Goal: Task Accomplishment & Management: Use online tool/utility

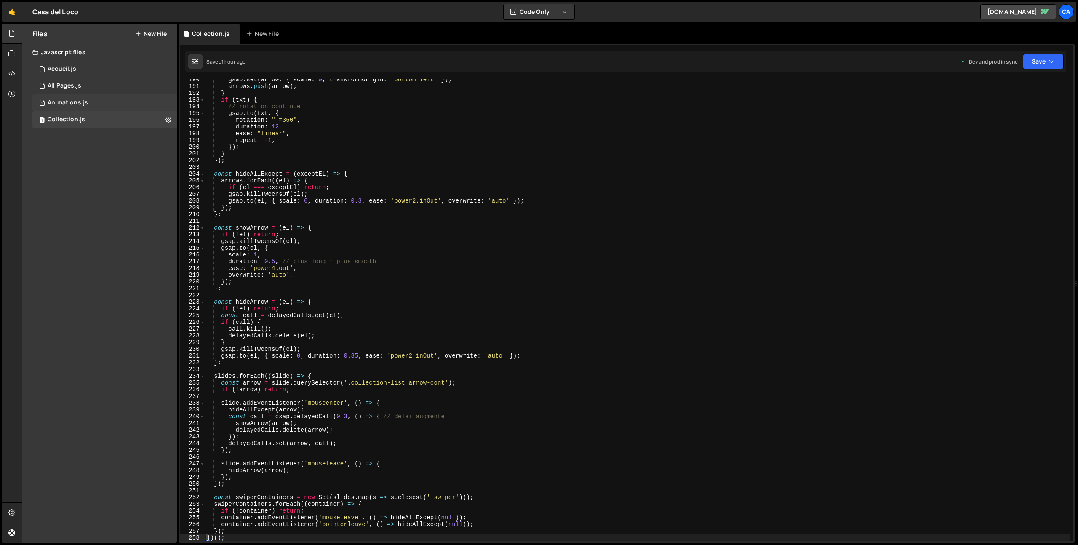
scroll to position [1276, 0]
click at [80, 70] on div "1 Accueil.js 0" at bounding box center [104, 69] width 144 height 17
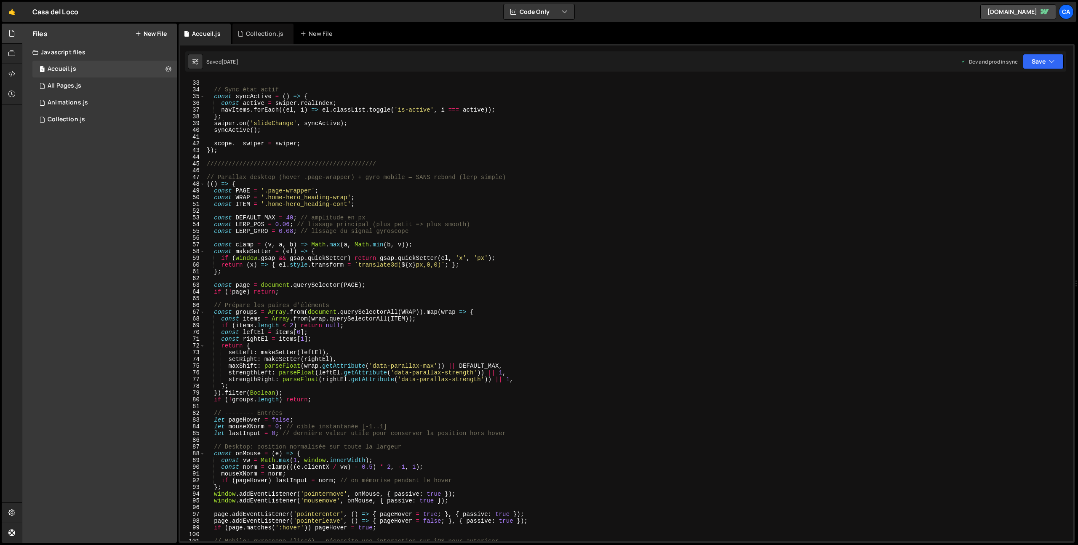
scroll to position [231, 0]
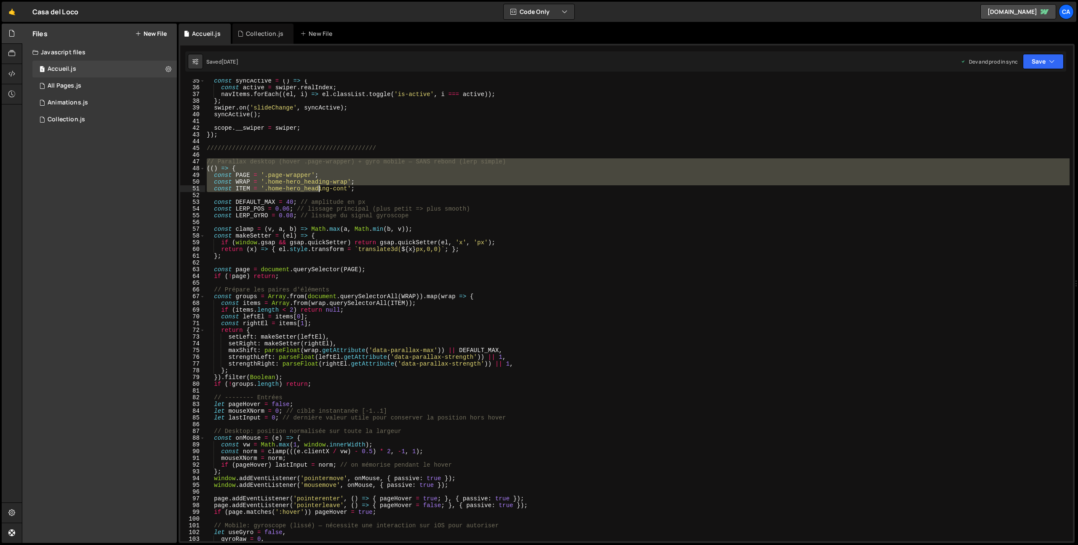
drag, startPoint x: 208, startPoint y: 161, endPoint x: 315, endPoint y: 183, distance: 109.9
click at [317, 184] on div "const syncActive = ( ) => { const active = swiper . realIndex ; navItems . forE…" at bounding box center [637, 314] width 864 height 475
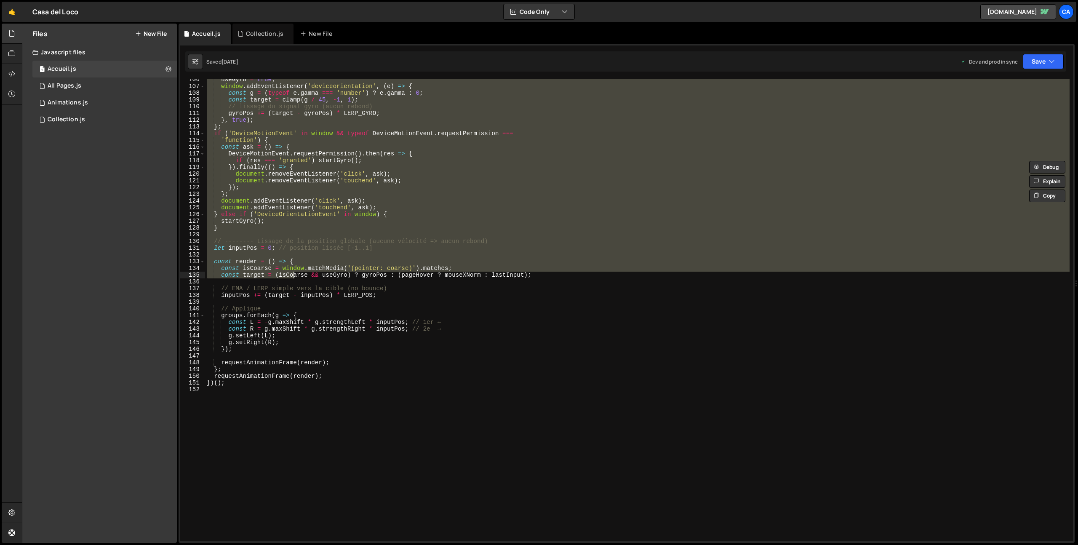
scroll to position [710, 0]
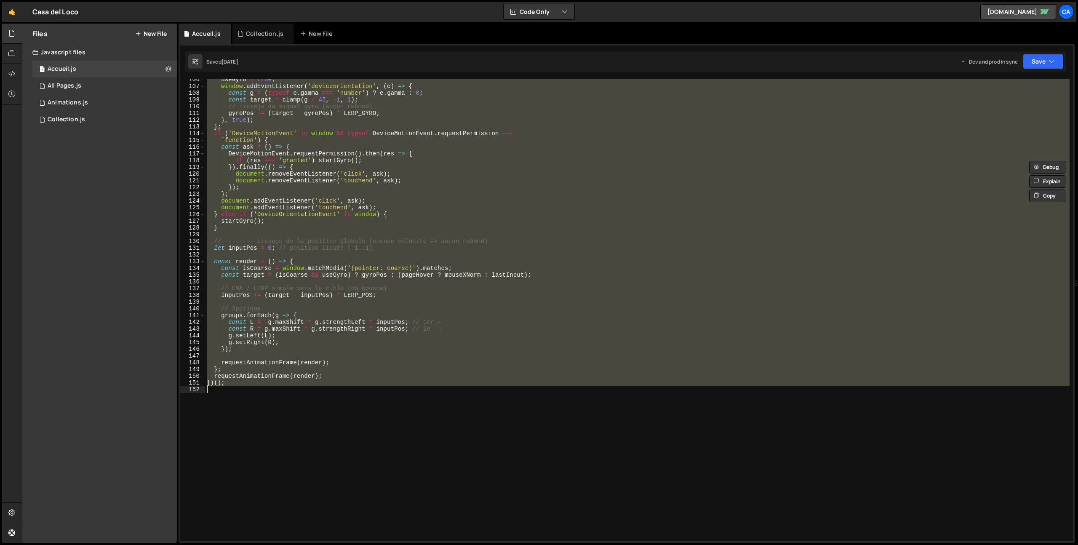
drag, startPoint x: 205, startPoint y: 150, endPoint x: 325, endPoint y: 408, distance: 284.4
click at [325, 408] on div "useGyro = true ; window . addEventListener ( 'deviceorientation' , ( e ) => { c…" at bounding box center [637, 313] width 864 height 475
type textarea "})();"
click at [249, 36] on div "Collection.js" at bounding box center [264, 33] width 37 height 8
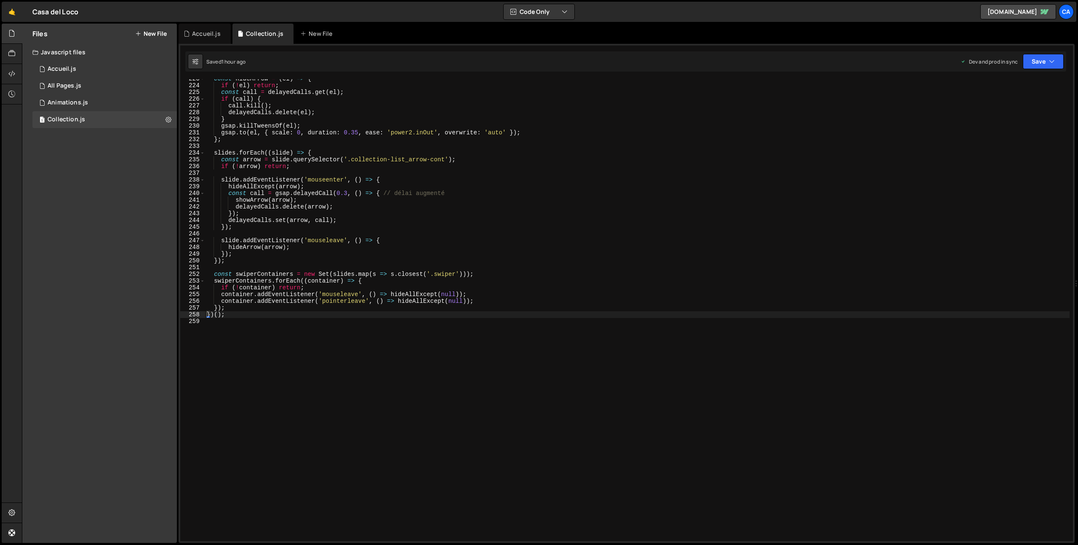
scroll to position [1511, 0]
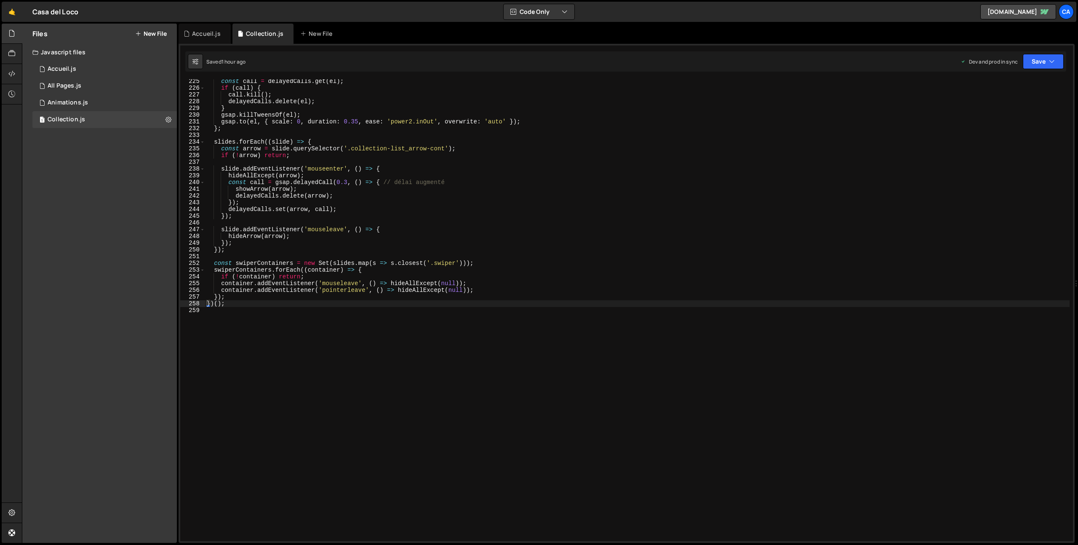
click at [286, 336] on div "const call = delayedCalls . get ( el ) ; if ( call ) { call . kill ( ) ; delaye…" at bounding box center [637, 315] width 864 height 475
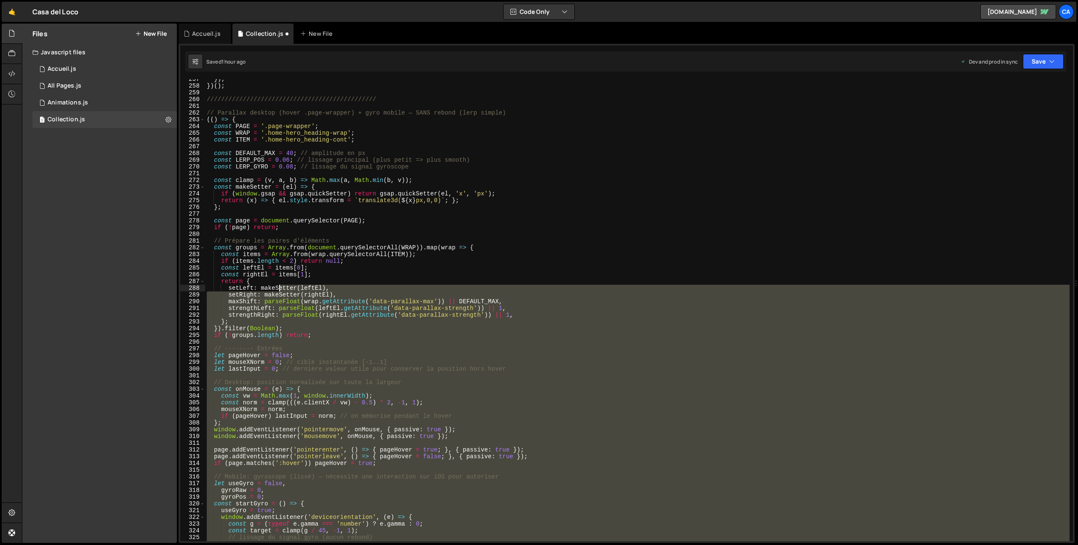
scroll to position [1681, 0]
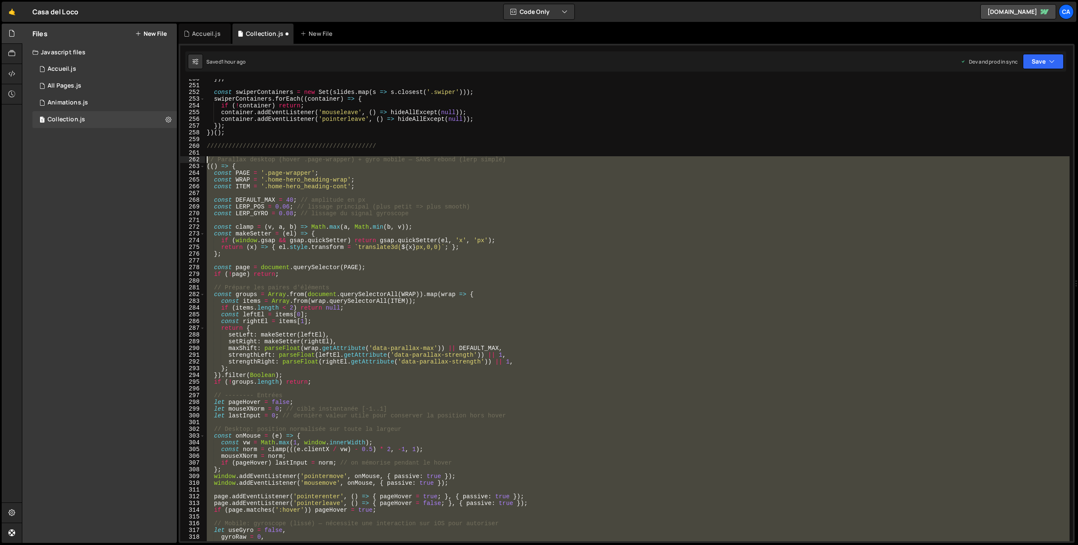
drag, startPoint x: 234, startPoint y: 496, endPoint x: 198, endPoint y: 157, distance: 341.2
click at [198, 157] on div "250 251 252 253 254 255 256 257 258 259 260 261 262 263 264 265 266 267 268 269…" at bounding box center [626, 310] width 893 height 462
type textarea "// Parallax desktop (hover .page-wrapper) + gyro mobile — SANS rebond (lerp sim…"
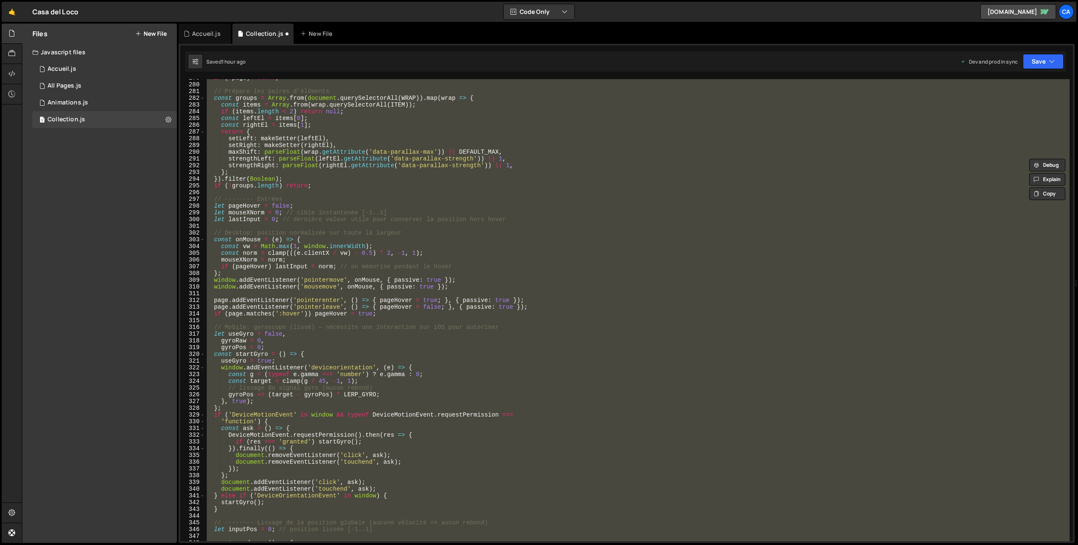
scroll to position [2238, 0]
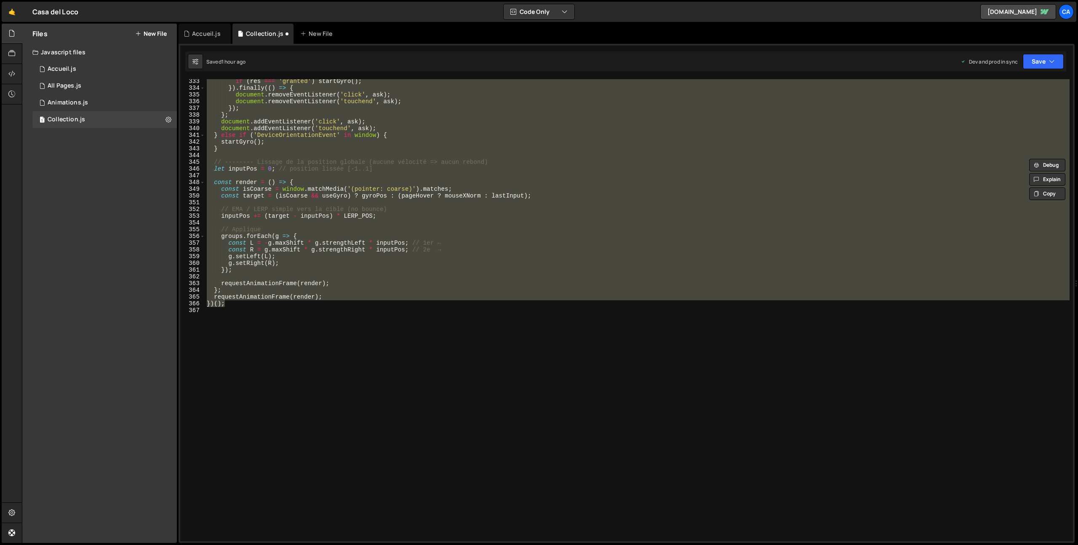
click at [320, 363] on div "if ( res === 'granted' ) startGyro ( ) ; }) . finally (( ) => { document . remo…" at bounding box center [637, 315] width 864 height 475
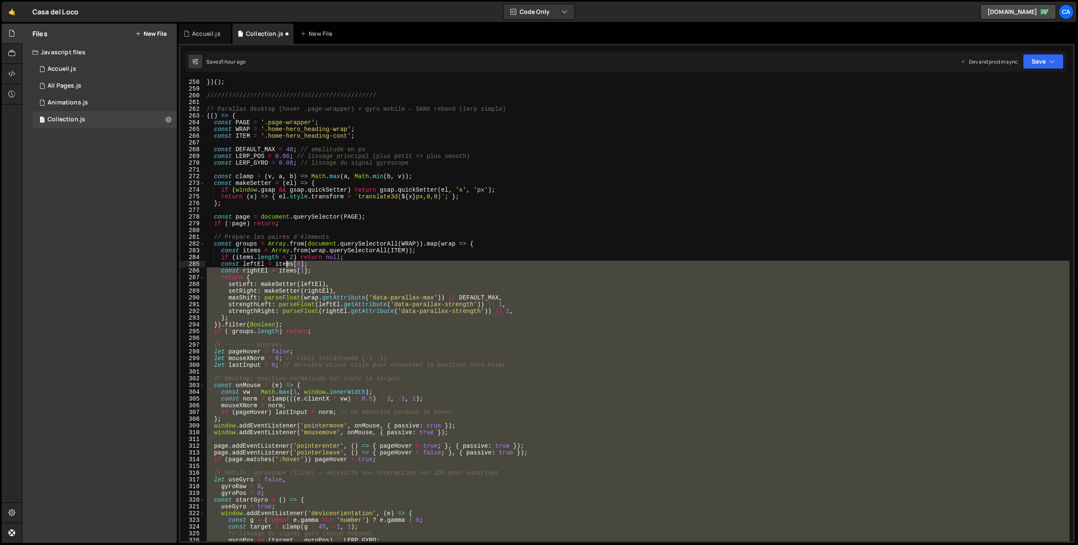
scroll to position [1711, 0]
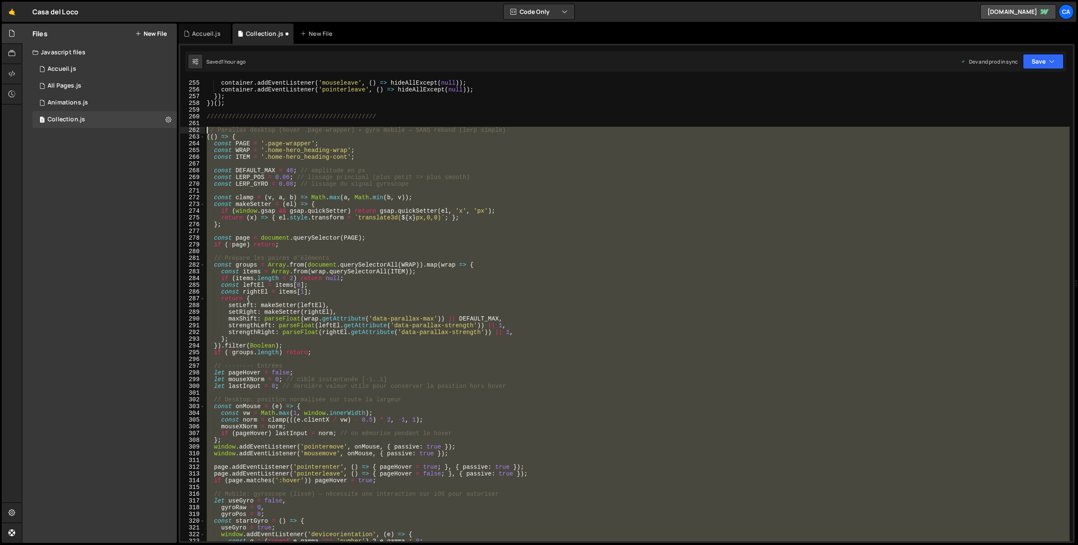
drag, startPoint x: 317, startPoint y: 355, endPoint x: 189, endPoint y: 133, distance: 256.3
click at [189, 133] on div "254 255 256 257 258 259 260 261 262 263 264 265 266 267 268 269 270 271 272 273…" at bounding box center [626, 310] width 893 height 462
type textarea "// Parallax desktop (hover .page-wrapper) + gyro mobile — SANS rebond (lerp sim…"
paste textarea
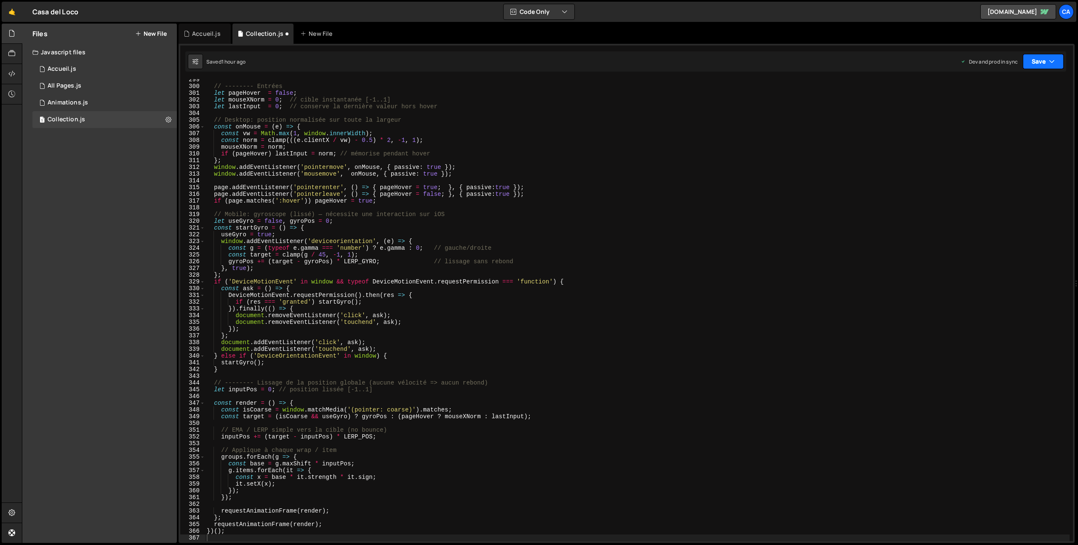
click at [1042, 64] on button "Save" at bounding box center [1043, 61] width 41 height 15
click at [1021, 109] on div "Save to Production S" at bounding box center [1015, 109] width 88 height 8
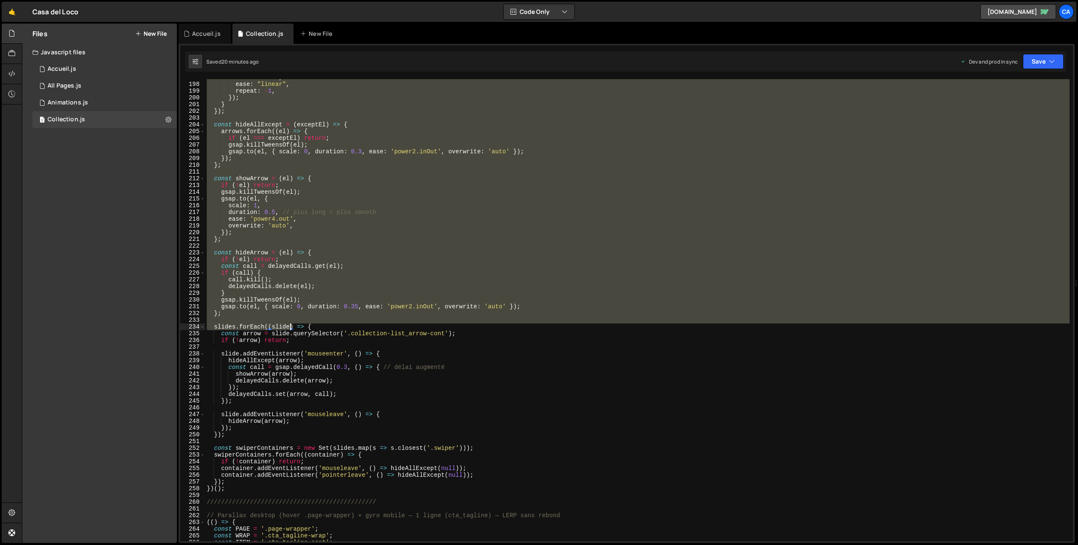
scroll to position [1339, 0]
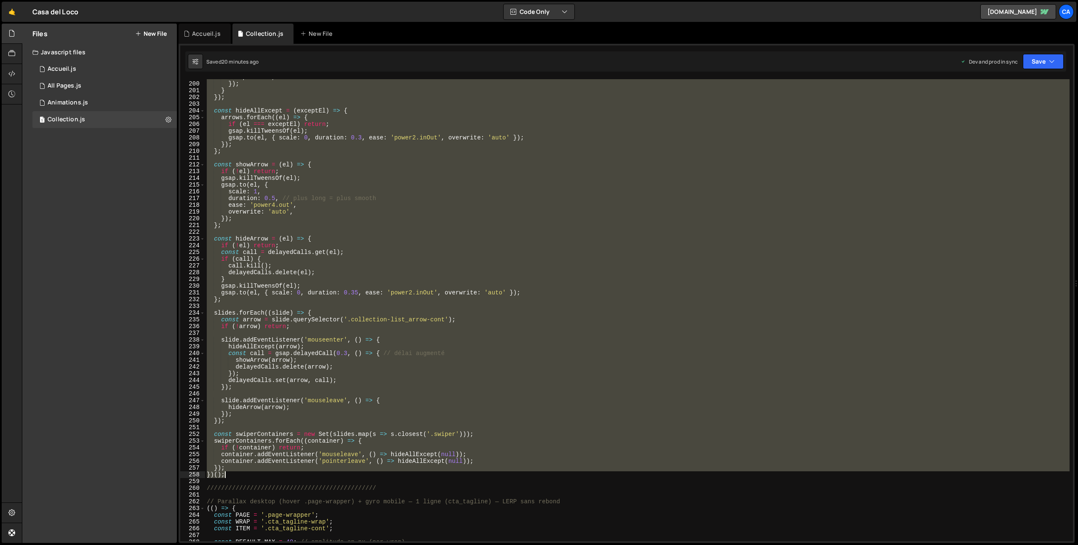
drag, startPoint x: 208, startPoint y: 251, endPoint x: 256, endPoint y: 472, distance: 226.8
click at [256, 472] on div "repeat : - 1 , }) ; } }) ; const hideAllExcept = ( exceptEl ) => { arrows . for…" at bounding box center [637, 311] width 864 height 475
type textarea "}); })();"
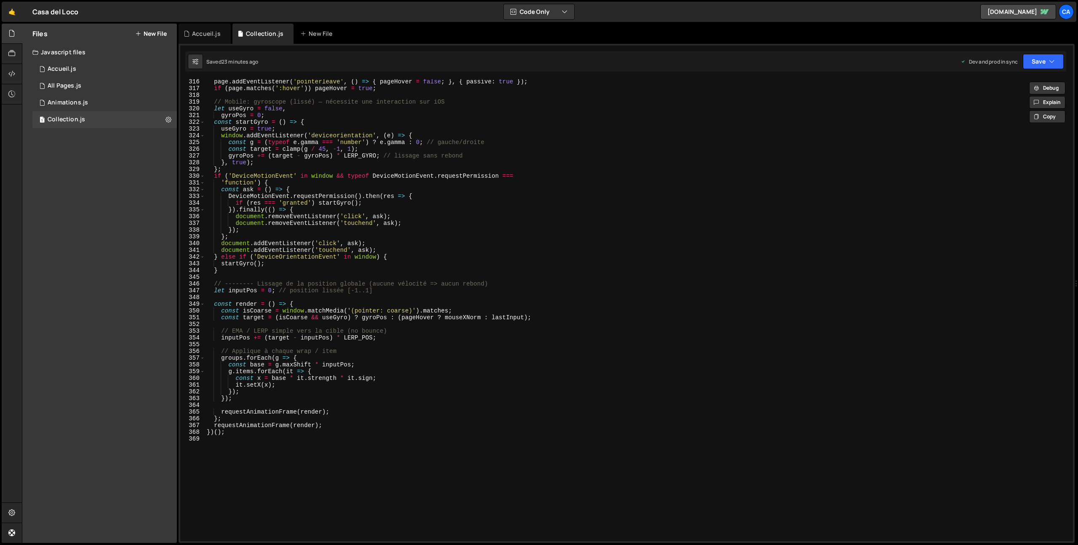
scroll to position [2252, 0]
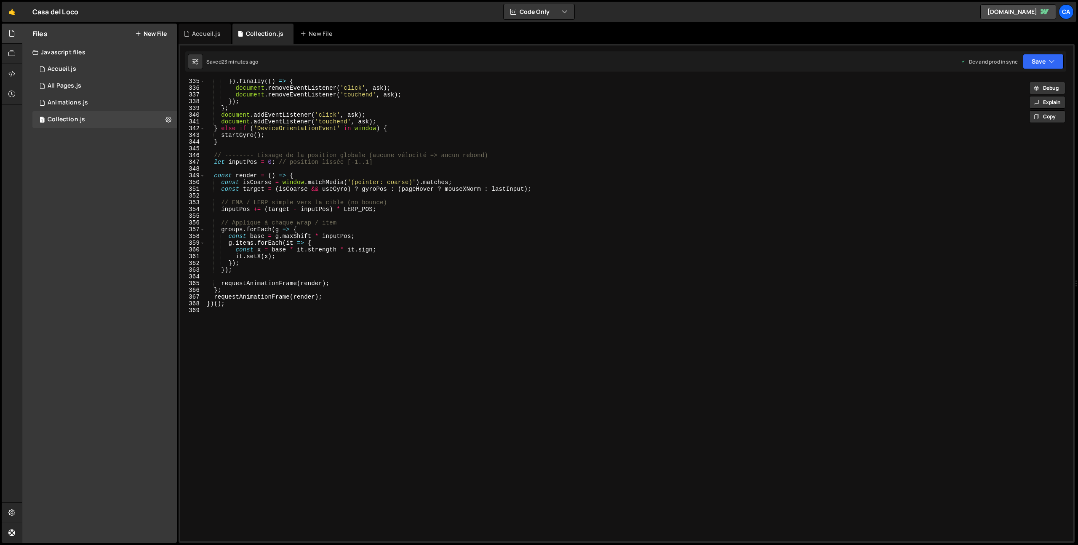
click at [337, 379] on div "}) . finally (( ) => { document . removeEventListener ( 'click' , ask ) ; docum…" at bounding box center [637, 315] width 864 height 475
type textarea "//////////////////////////"
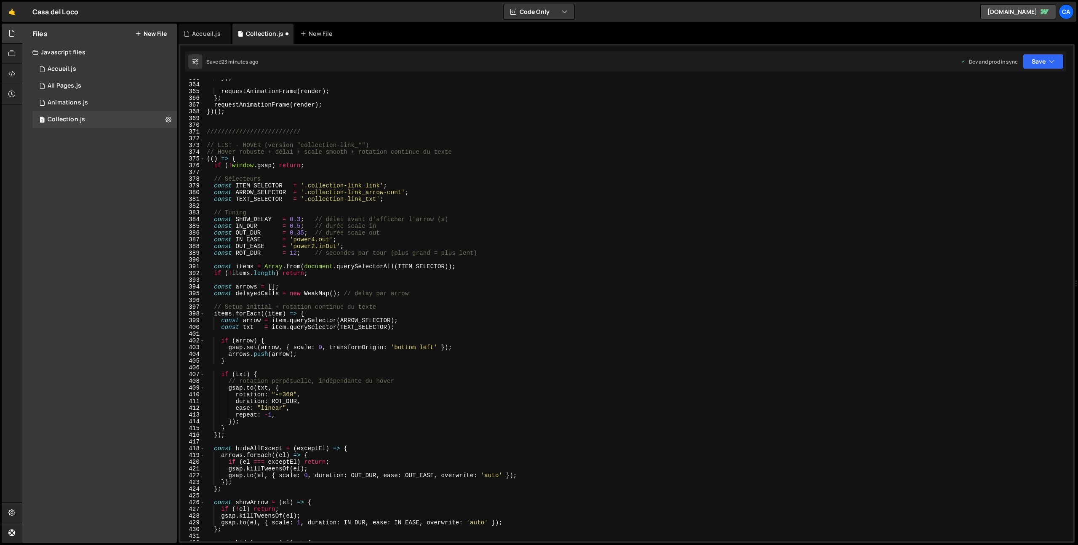
scroll to position [2443, 0]
click at [1045, 56] on button "Save" at bounding box center [1043, 61] width 41 height 15
click at [1020, 106] on div "Save to Production S" at bounding box center [1015, 109] width 88 height 8
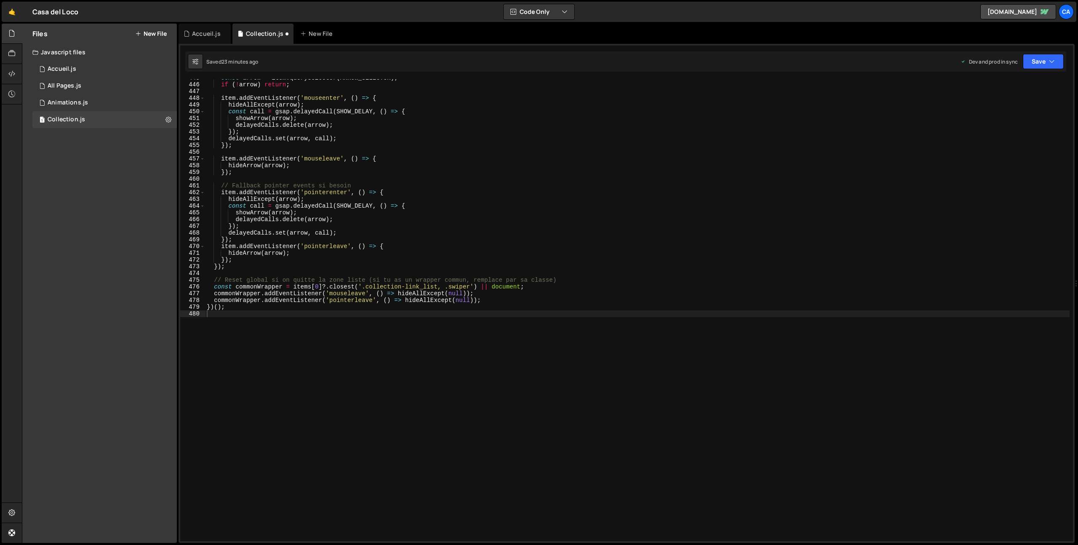
scroll to position [2996, 0]
click at [1040, 58] on button "Save" at bounding box center [1043, 61] width 41 height 15
click at [1023, 118] on div "23 seconds ago" at bounding box center [1004, 118] width 37 height 7
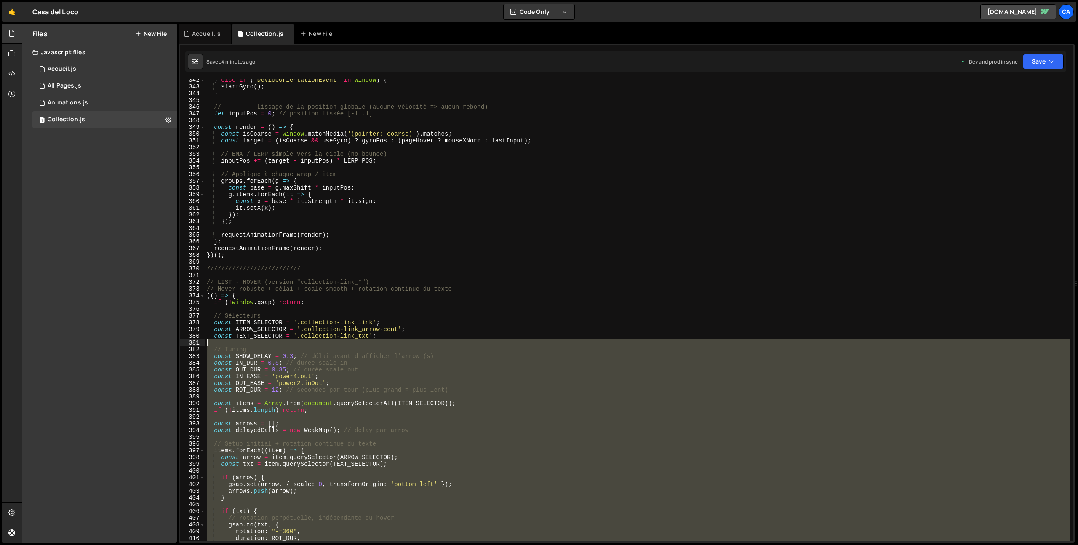
scroll to position [2300, 0]
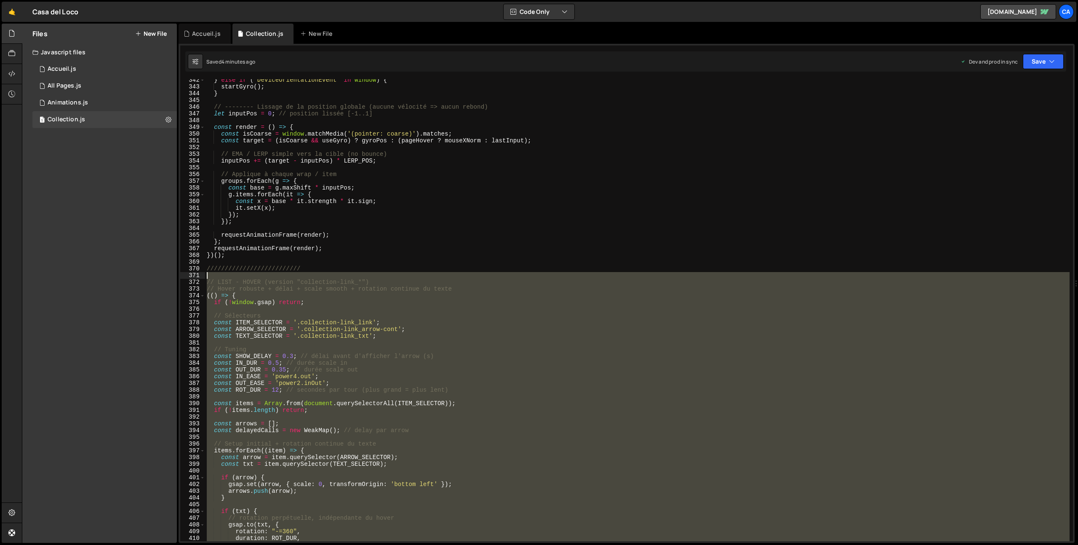
drag, startPoint x: 256, startPoint y: 349, endPoint x: 187, endPoint y: 279, distance: 98.2
click at [187, 279] on div "342 343 344 345 346 347 348 349 350 351 352 353 354 355 356 357 358 359 360 361…" at bounding box center [626, 310] width 893 height 462
type textarea "// LIST - HOVER (version "collection-link_*")"
paste textarea
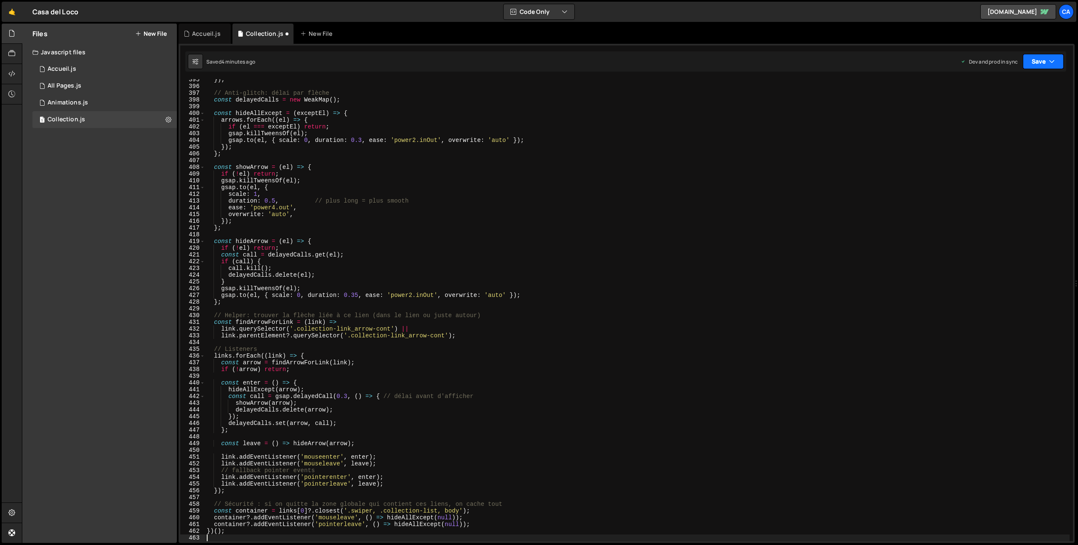
click at [1029, 59] on button "Save" at bounding box center [1043, 61] width 41 height 15
click at [1018, 110] on div "Save to Production S" at bounding box center [1015, 109] width 88 height 8
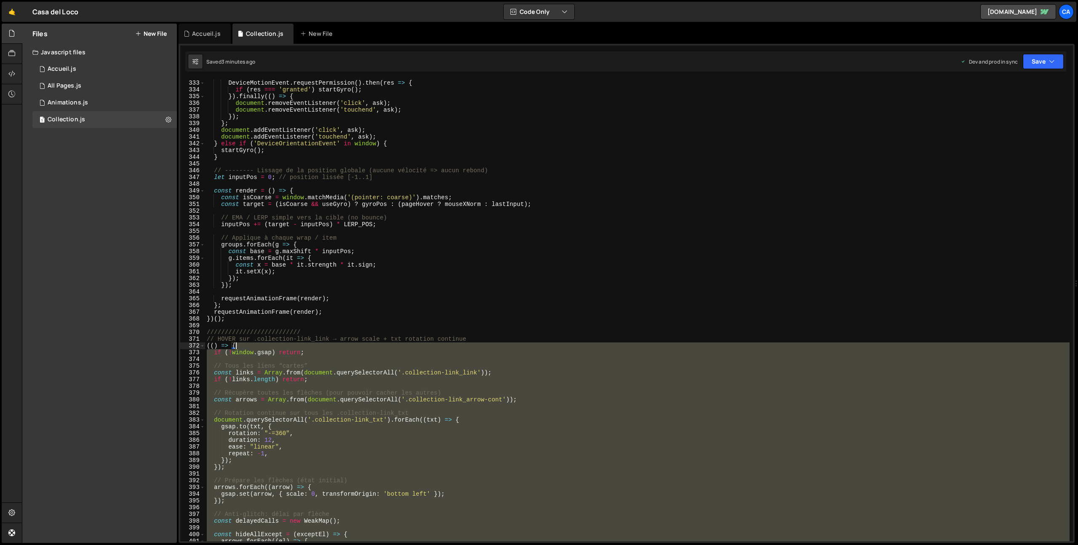
scroll to position [2236, 0]
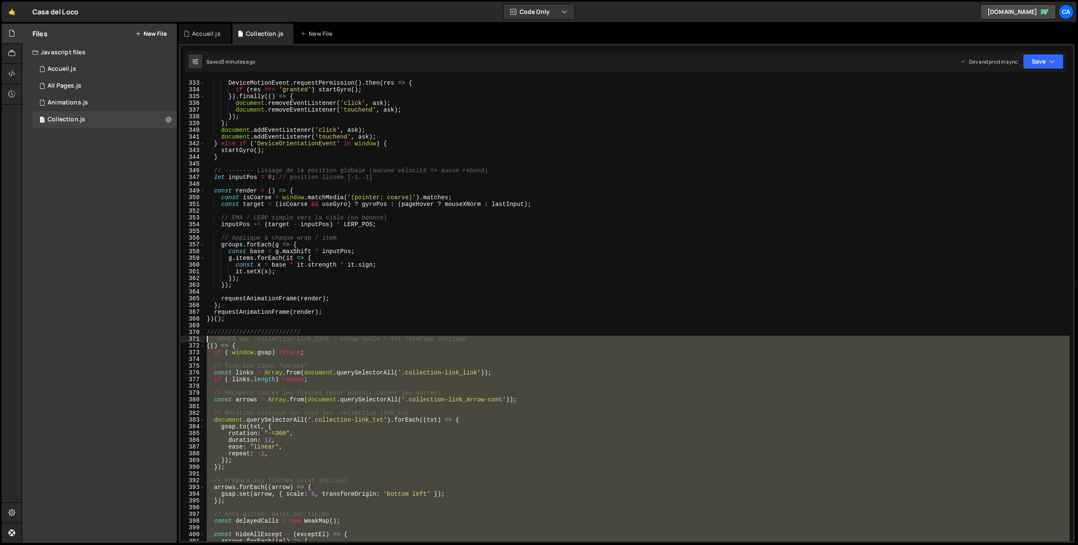
drag, startPoint x: 270, startPoint y: 384, endPoint x: 197, endPoint y: 340, distance: 85.4
click at [197, 340] on div "332 333 334 335 336 337 338 339 340 341 342 343 344 345 346 347 348 349 350 351…" at bounding box center [626, 310] width 893 height 462
type textarea "// HOVER sur .collection-link_link → arrow scale + txt rotation continue (() =>…"
paste textarea
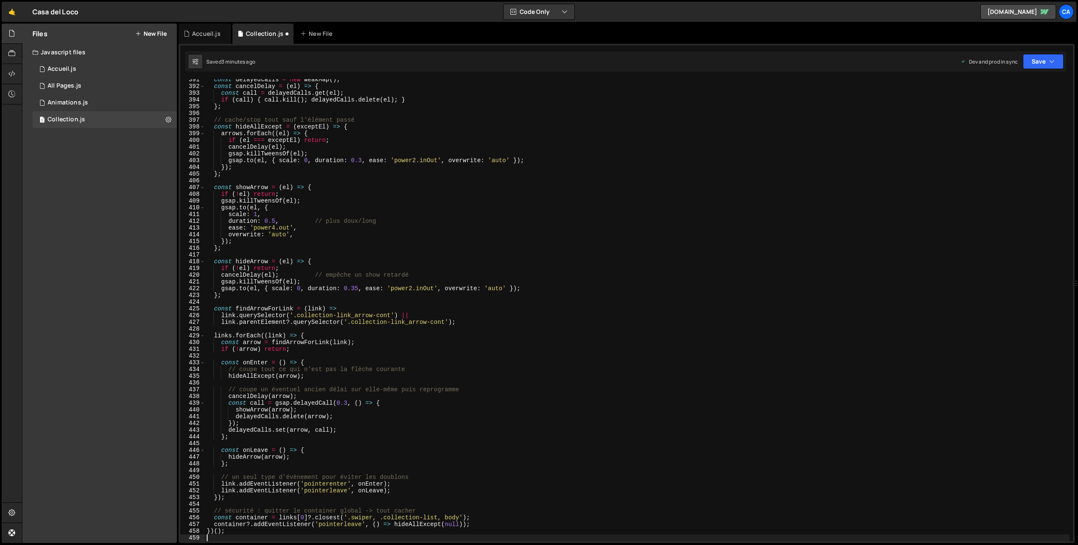
scroll to position [2630, 0]
click at [1046, 59] on button "Save" at bounding box center [1043, 61] width 41 height 15
click at [1008, 108] on div "Save to Production S" at bounding box center [1015, 109] width 88 height 8
